Goal: Information Seeking & Learning: Find specific fact

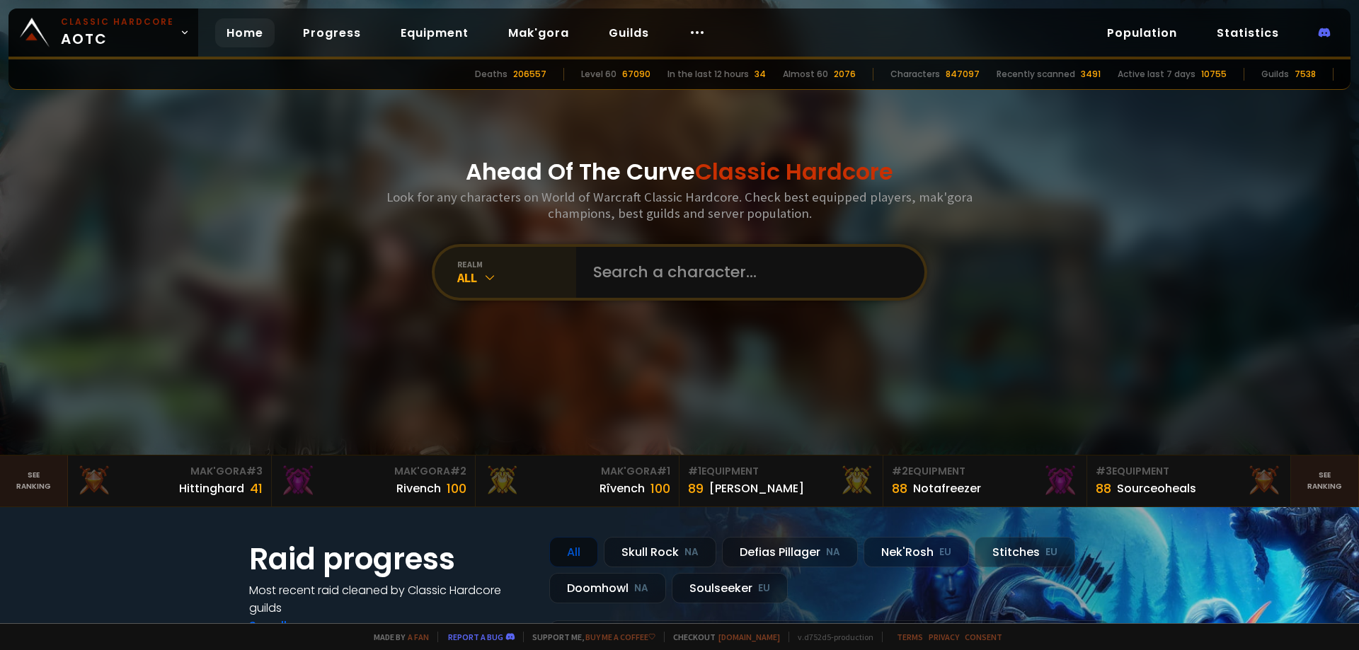
click at [473, 274] on div "All" at bounding box center [516, 278] width 119 height 16
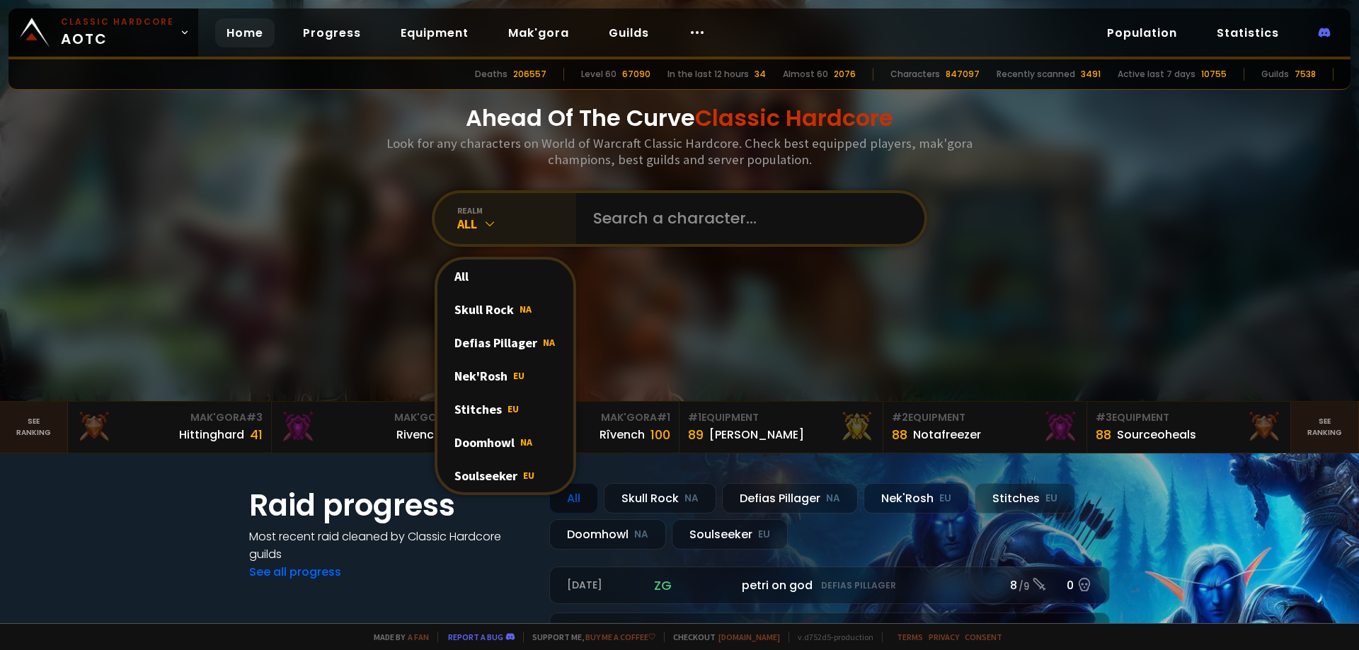
scroll to position [142, 0]
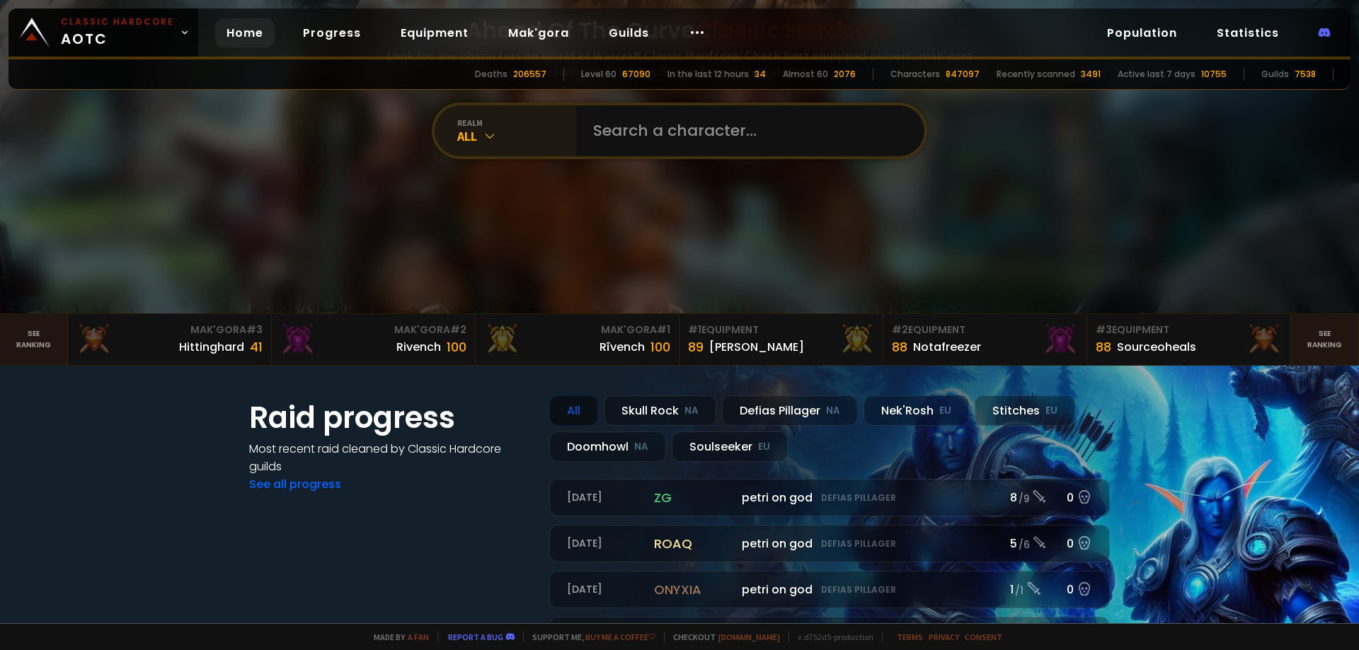
click at [483, 132] on icon at bounding box center [490, 136] width 14 height 14
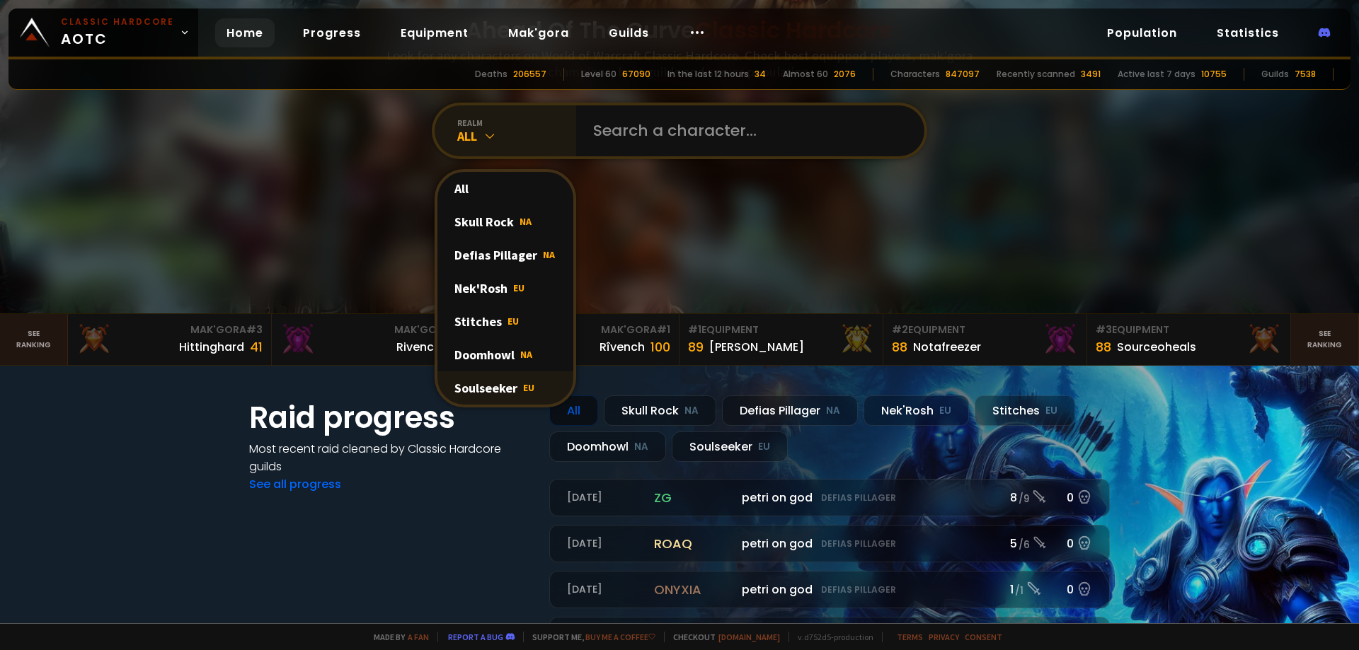
click at [479, 391] on div "Soulseeker EU" at bounding box center [505, 388] width 136 height 33
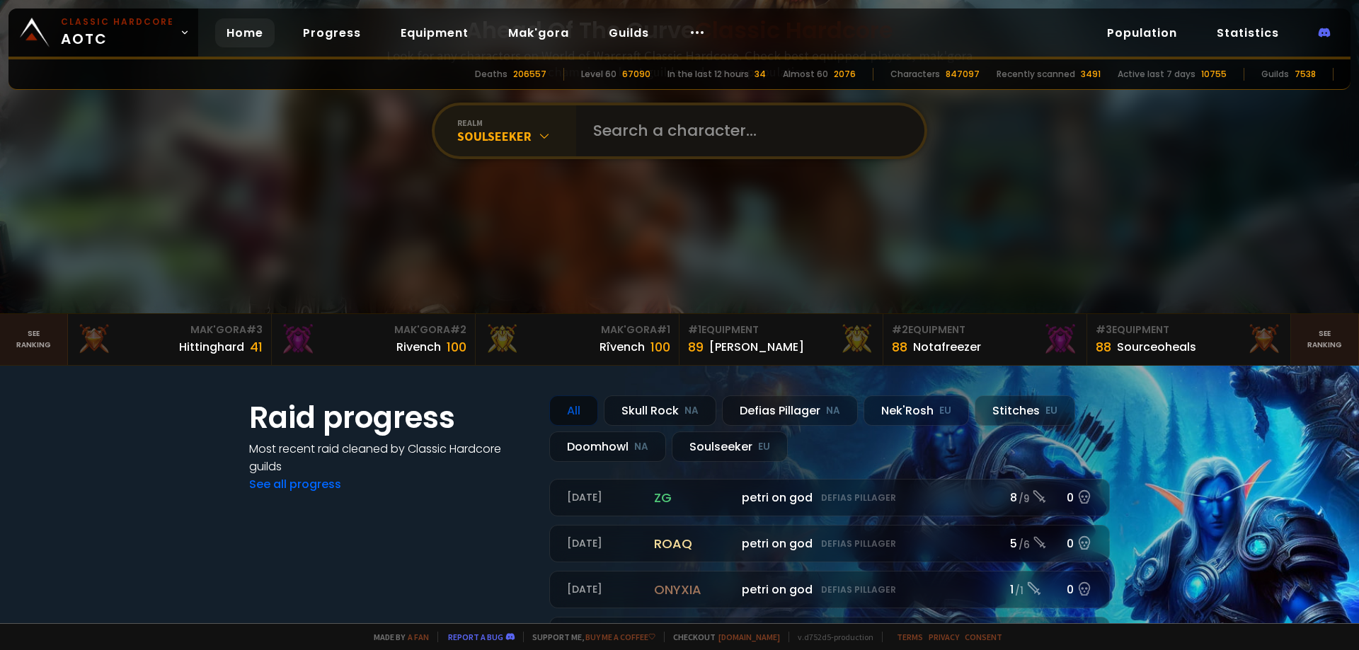
click at [663, 131] on input "text" at bounding box center [746, 130] width 323 height 51
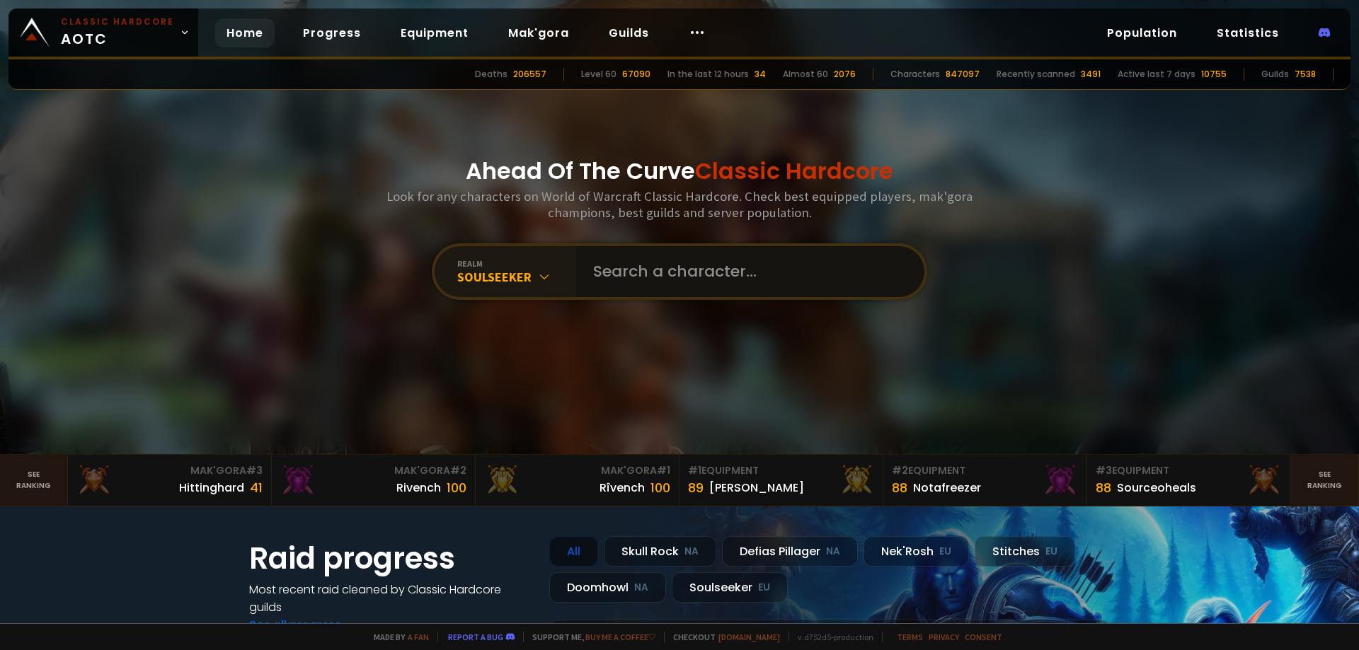
scroll to position [0, 0]
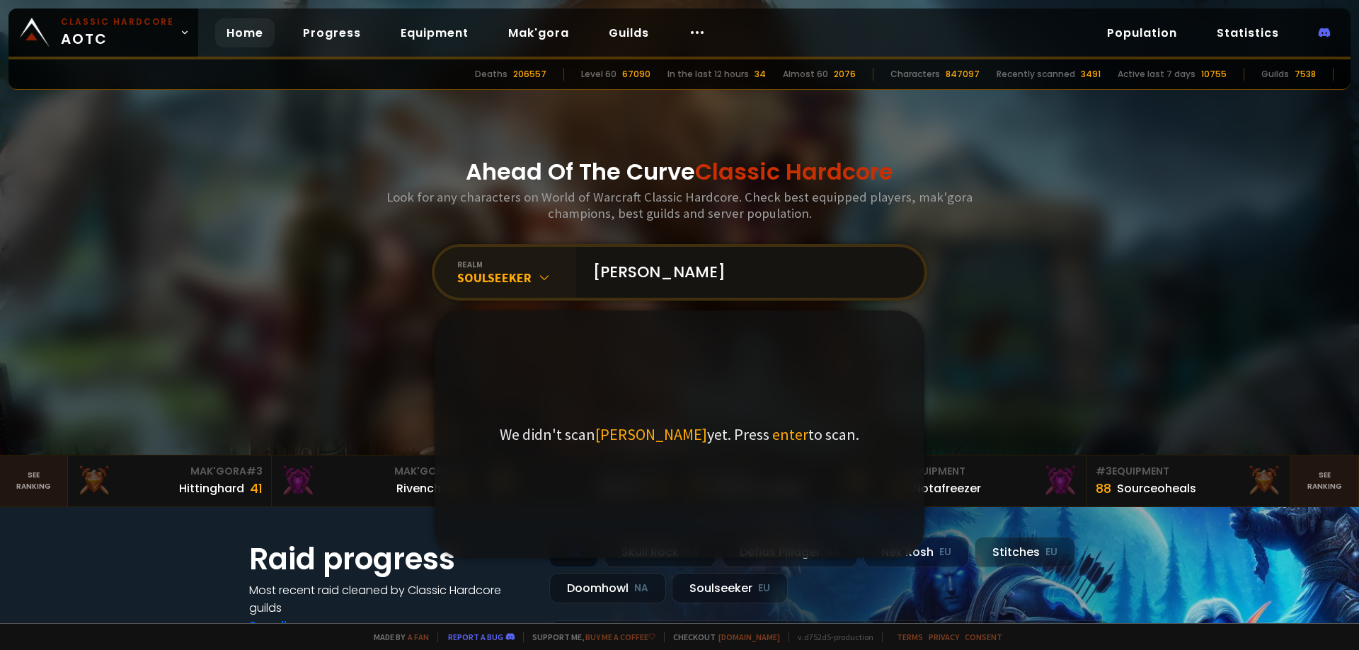
drag, startPoint x: 628, startPoint y: 269, endPoint x: 587, endPoint y: 272, distance: 41.1
click at [587, 272] on input "[PERSON_NAME]" at bounding box center [746, 272] width 323 height 51
drag, startPoint x: 665, startPoint y: 277, endPoint x: 586, endPoint y: 283, distance: 78.8
click at [586, 283] on input "[PERSON_NAME]" at bounding box center [746, 272] width 323 height 51
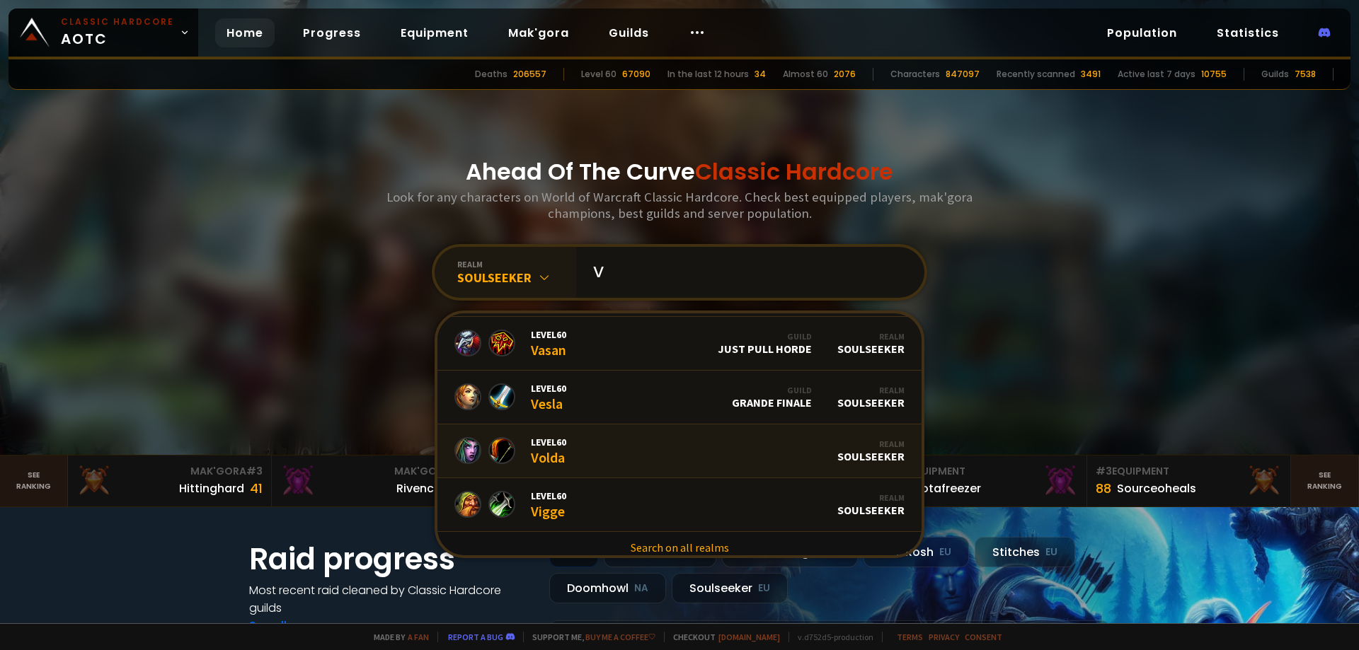
scroll to position [865, 0]
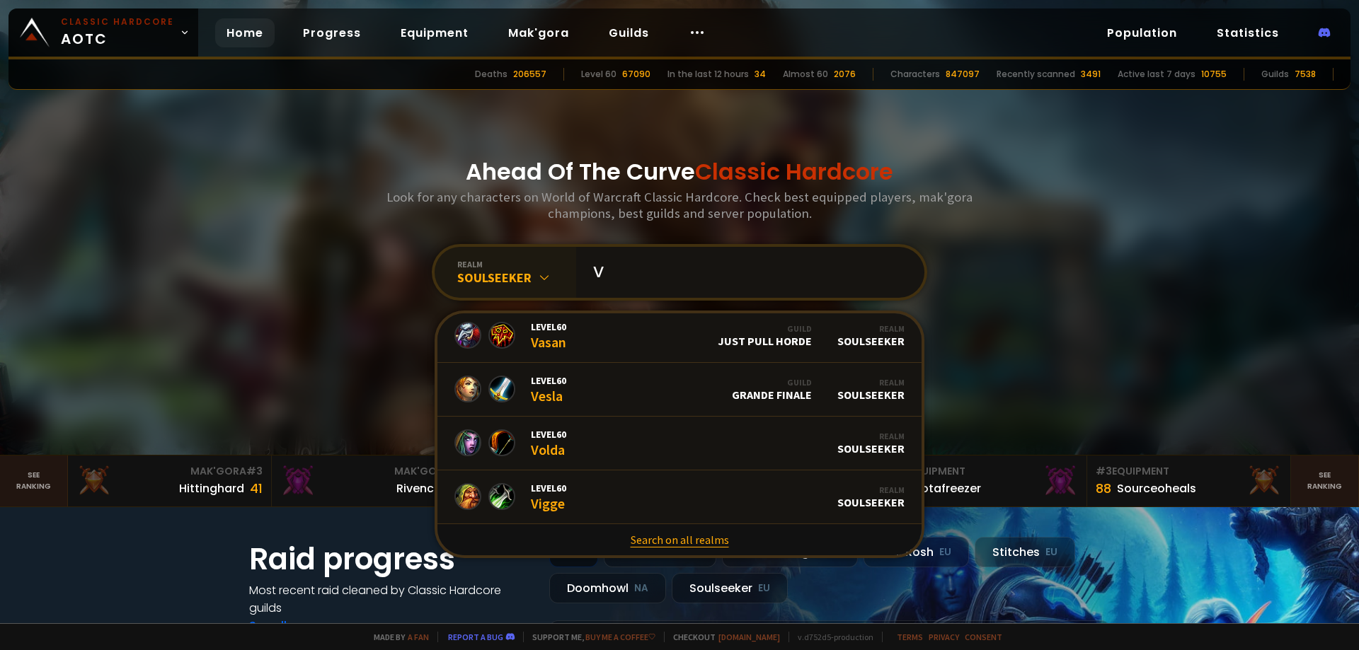
type input "V"
click at [682, 541] on link "Search on all realms" at bounding box center [679, 539] width 484 height 31
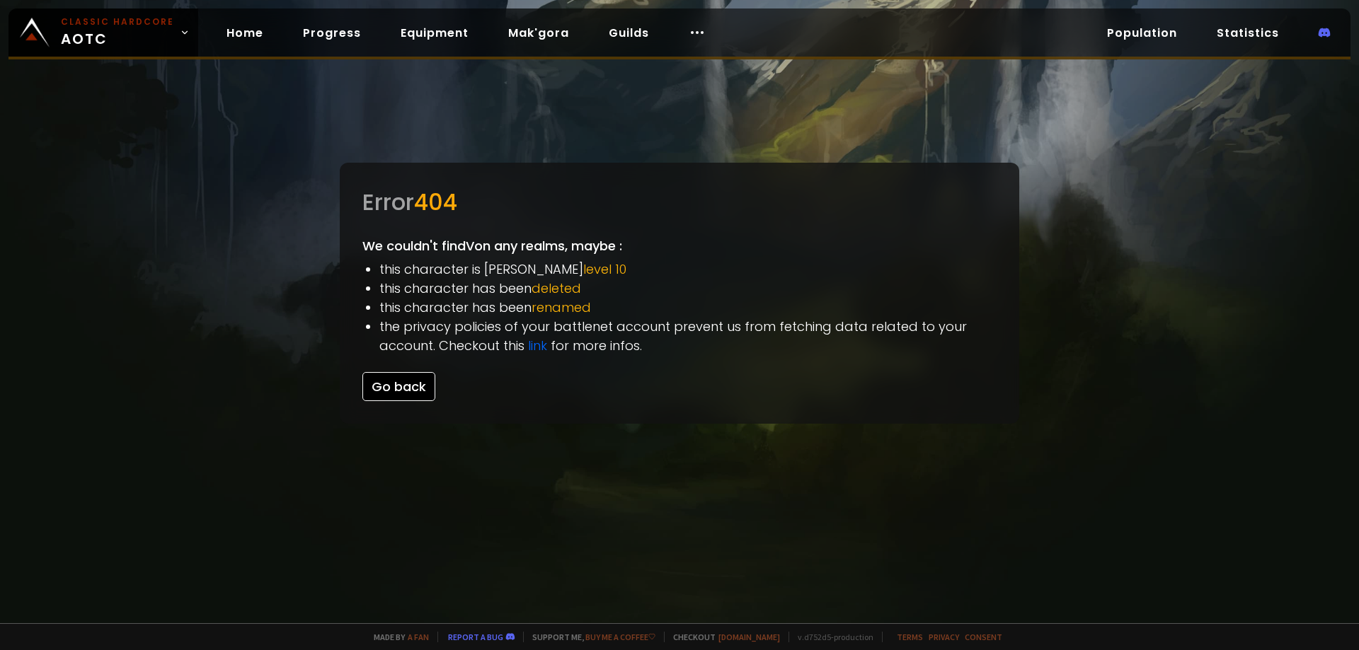
click at [384, 388] on button "Go back" at bounding box center [398, 386] width 73 height 29
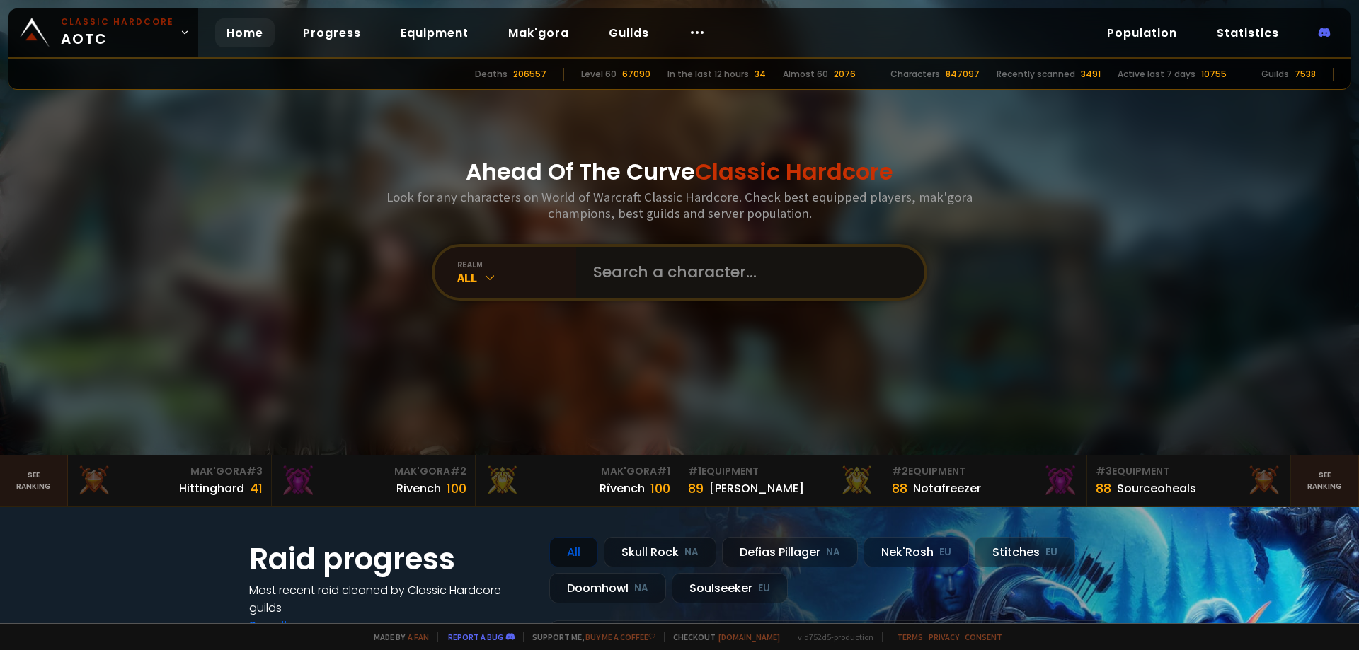
click at [691, 272] on input "text" at bounding box center [746, 272] width 323 height 51
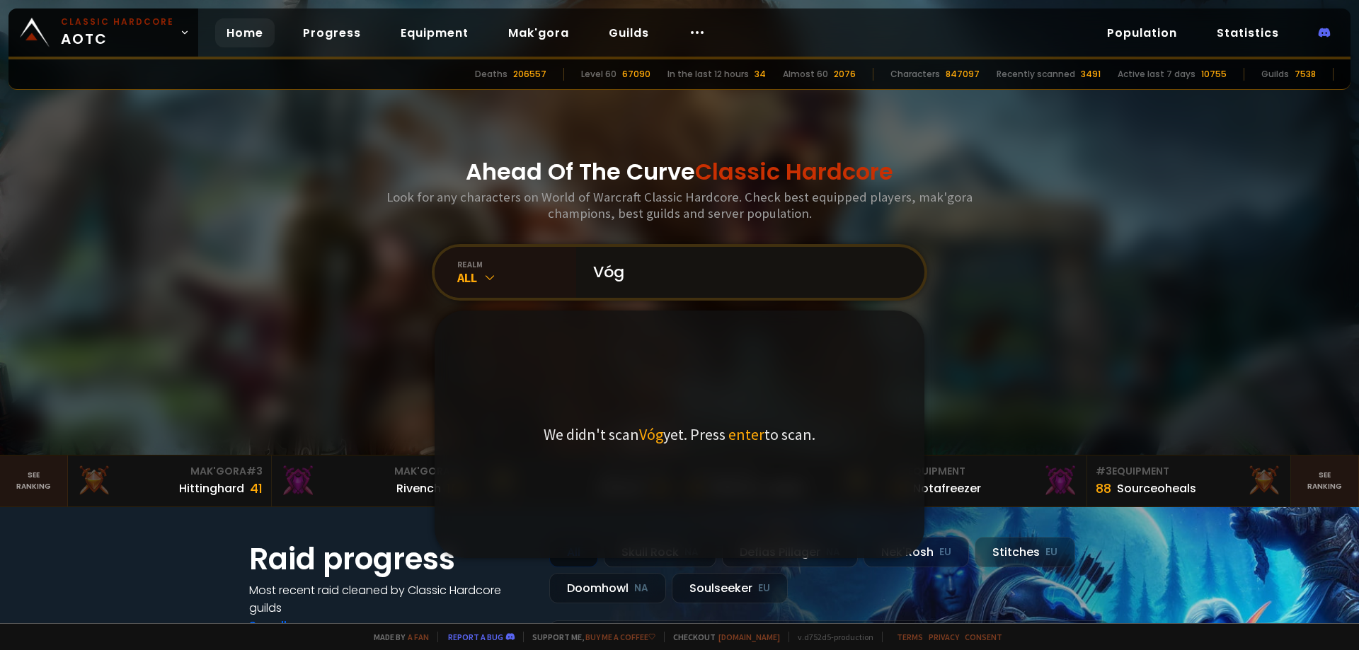
click at [666, 269] on input "Vóg" at bounding box center [746, 272] width 323 height 51
type input "Vóg"
click at [482, 268] on div "realm" at bounding box center [516, 264] width 119 height 11
